Goal: Check status

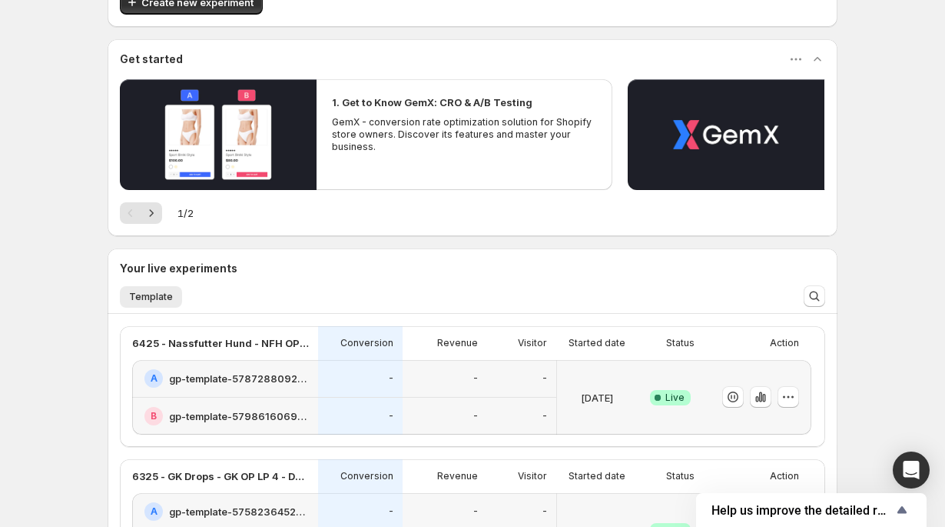
scroll to position [108, 0]
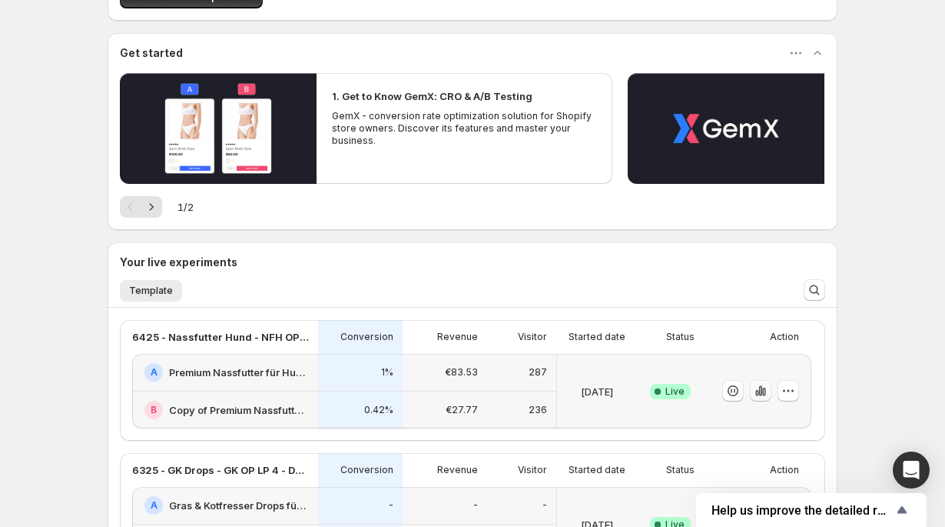
click at [759, 385] on icon "button" at bounding box center [760, 390] width 15 height 15
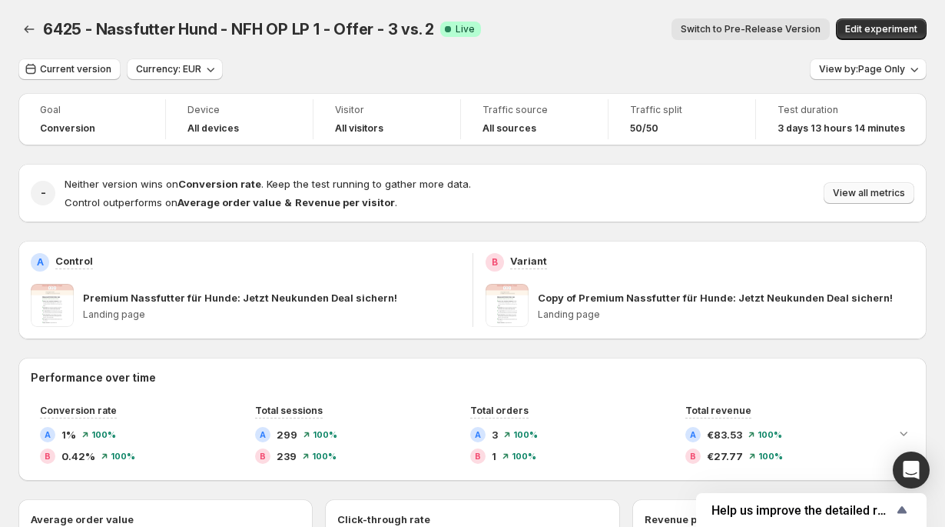
click at [894, 192] on span "View all metrics" at bounding box center [869, 193] width 72 height 12
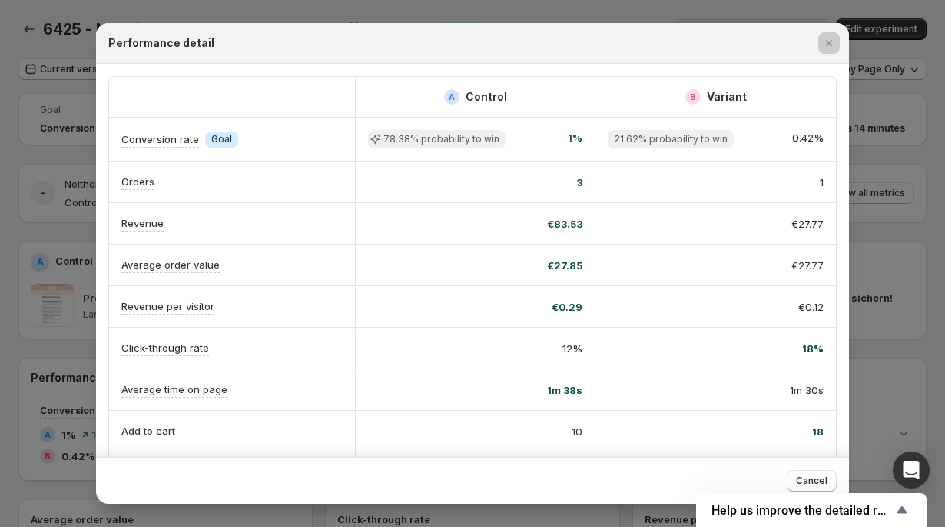
click at [906, 188] on div at bounding box center [472, 263] width 945 height 527
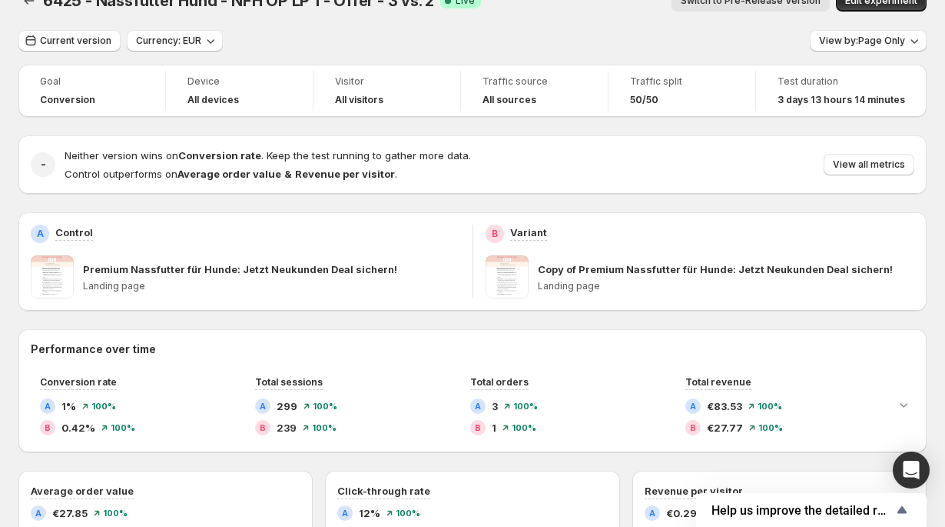
scroll to position [22, 0]
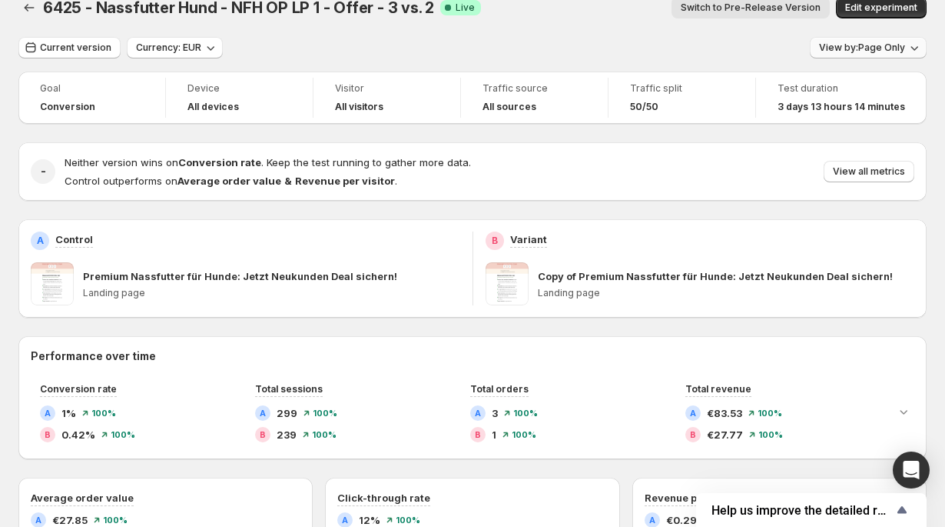
click at [898, 45] on span "View by: Page Only" at bounding box center [862, 48] width 86 height 12
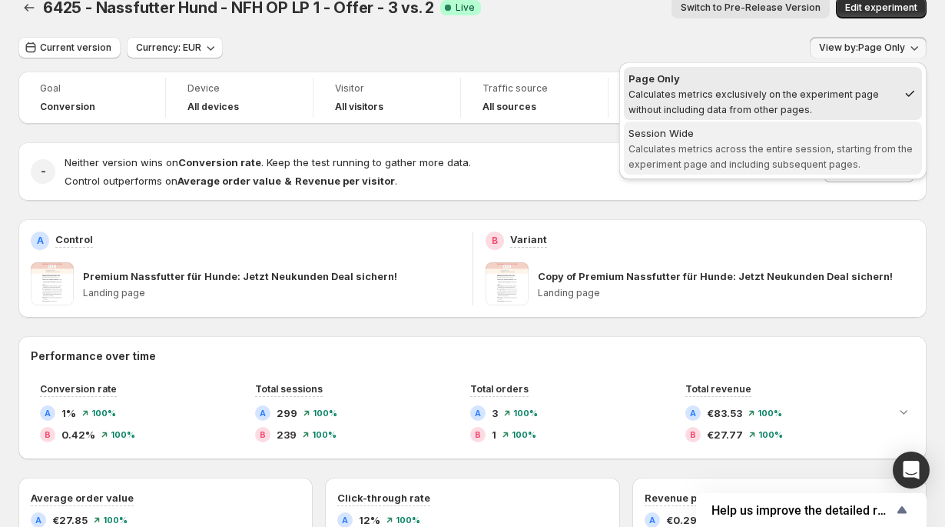
click at [847, 138] on div "Session Wide" at bounding box center [773, 132] width 289 height 15
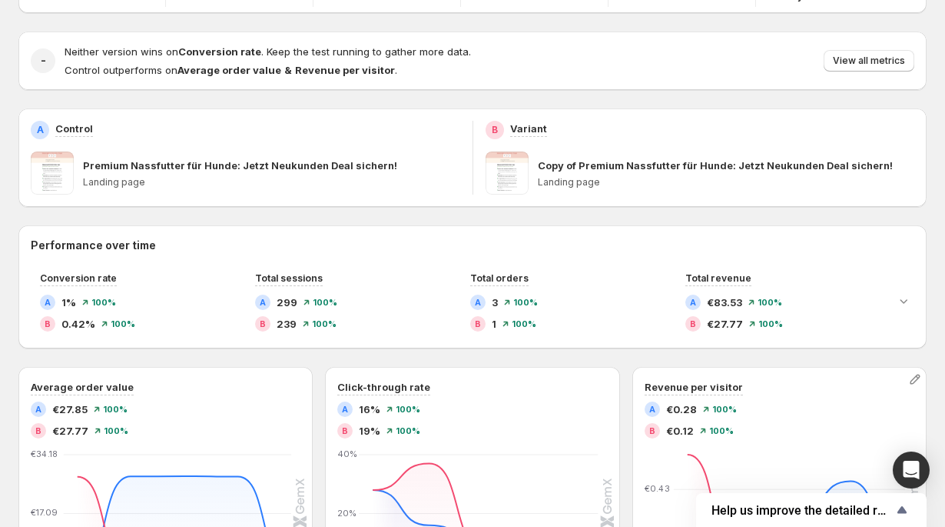
scroll to position [115, 0]
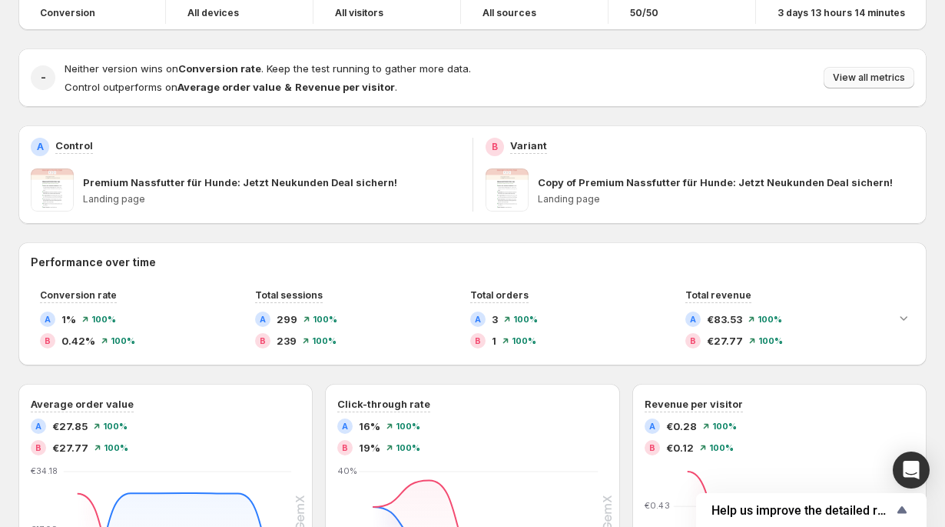
click at [845, 81] on span "View all metrics" at bounding box center [869, 77] width 72 height 12
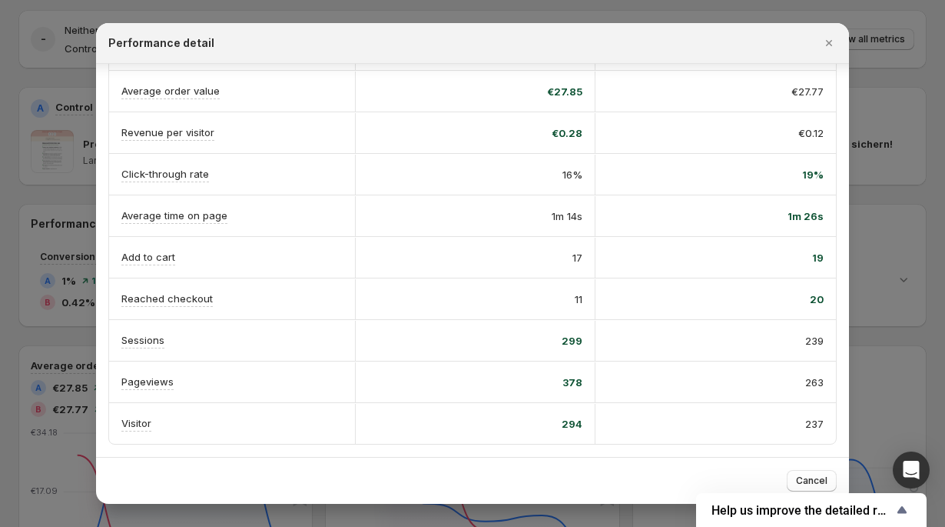
scroll to position [154, 0]
click at [828, 39] on icon "Close" at bounding box center [829, 42] width 15 height 15
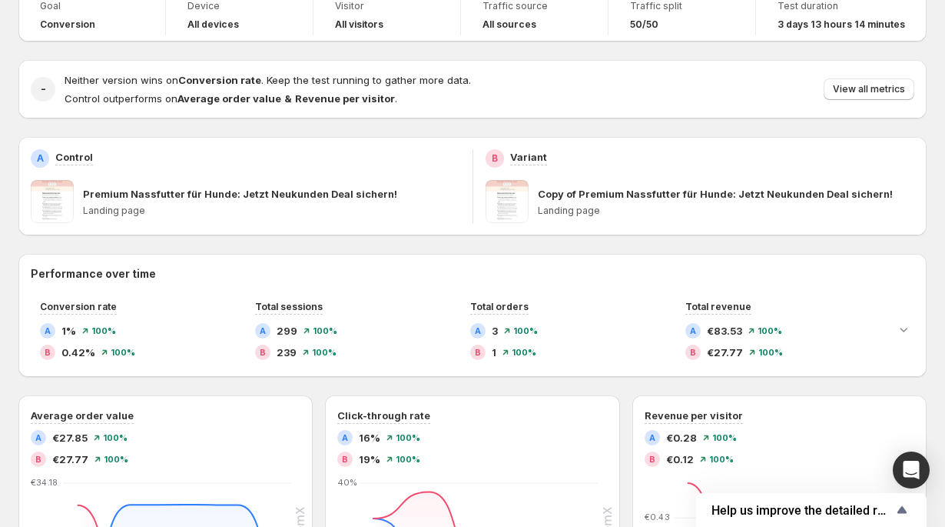
scroll to position [0, 0]
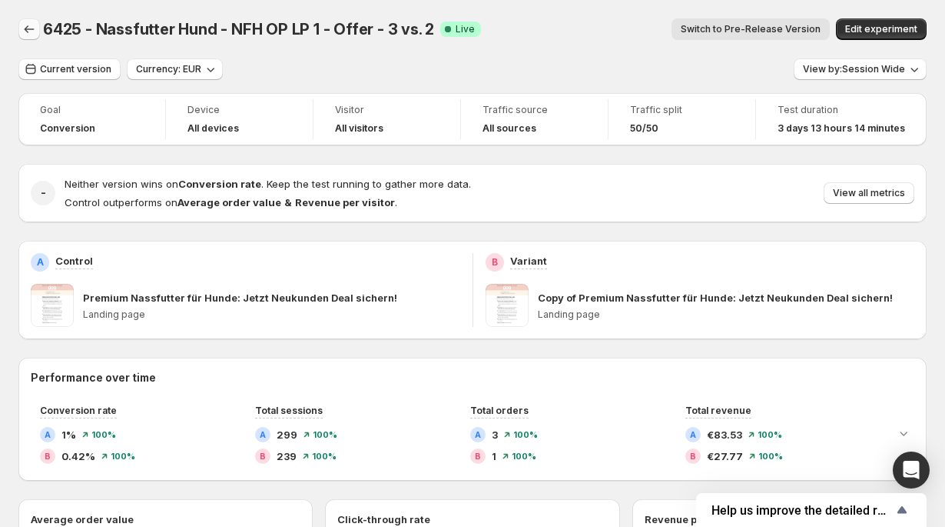
click at [23, 28] on icon "Back" at bounding box center [29, 29] width 15 height 15
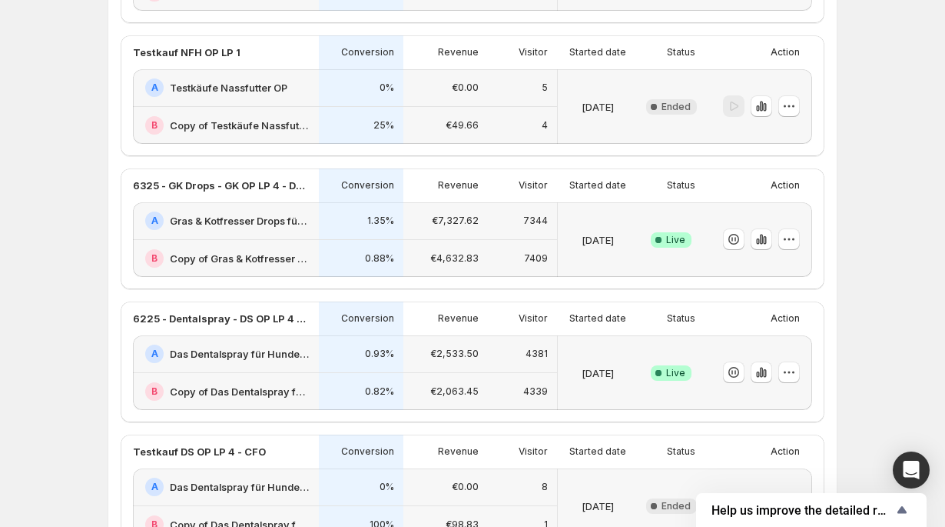
scroll to position [513, 0]
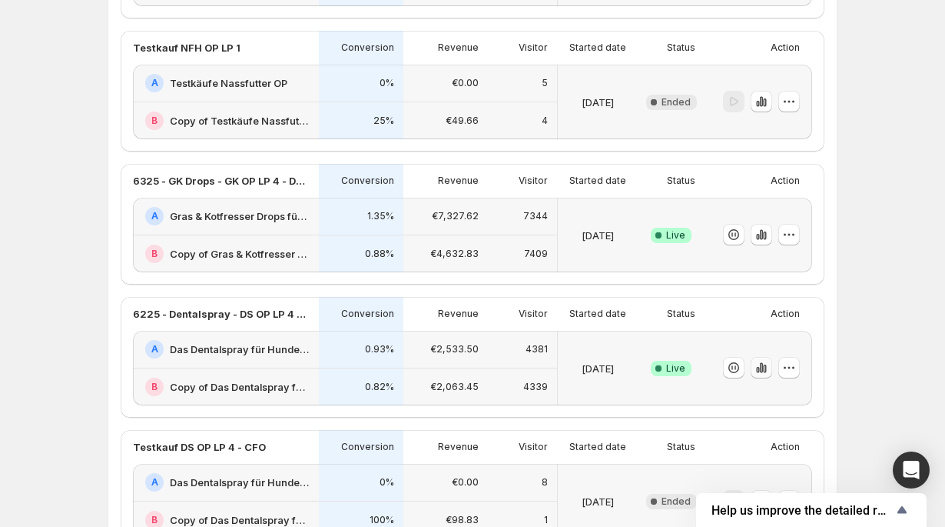
click at [768, 370] on icon "button" at bounding box center [761, 367] width 15 height 15
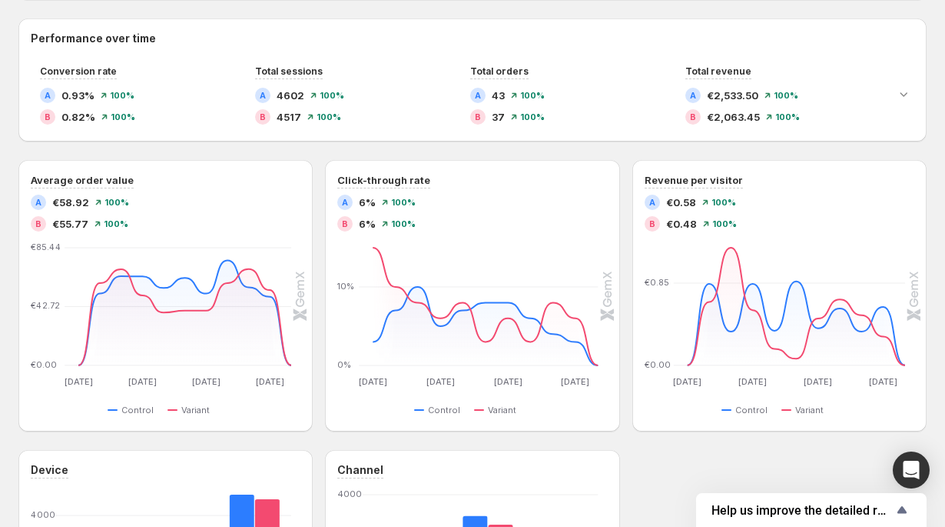
scroll to position [343, 0]
